Goal: Find contact information: Find contact information

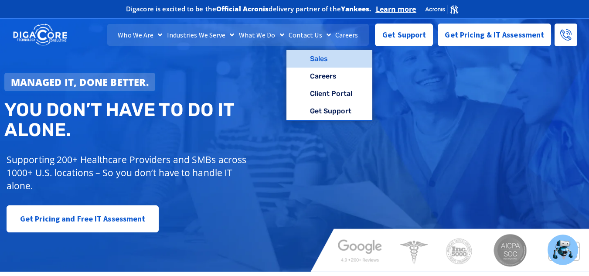
click at [324, 56] on link "Sales" at bounding box center [330, 58] width 86 height 17
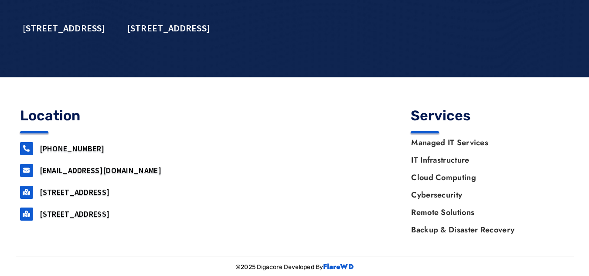
scroll to position [901, 0]
